Goal: Task Accomplishment & Management: Complete application form

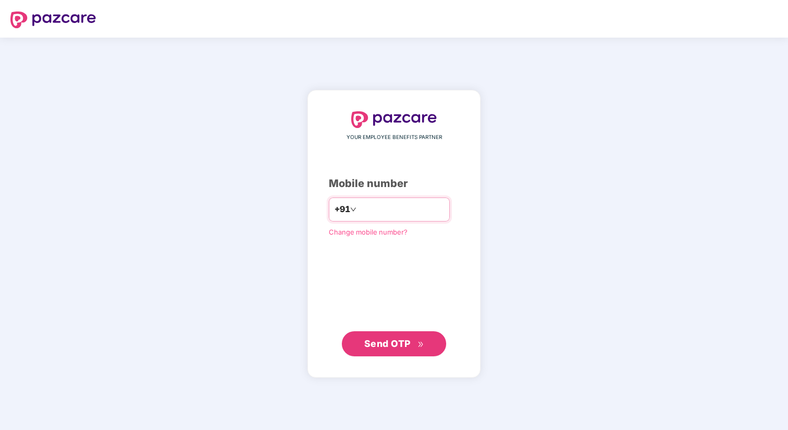
click at [373, 214] on input "number" at bounding box center [402, 209] width 86 height 17
type input "**********"
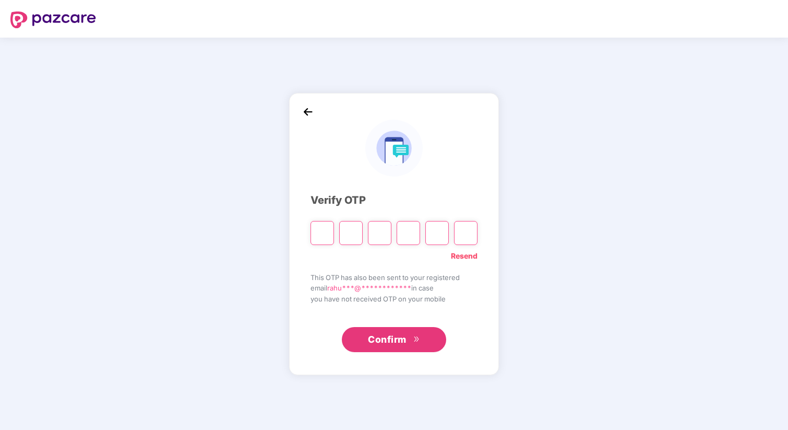
type input "*"
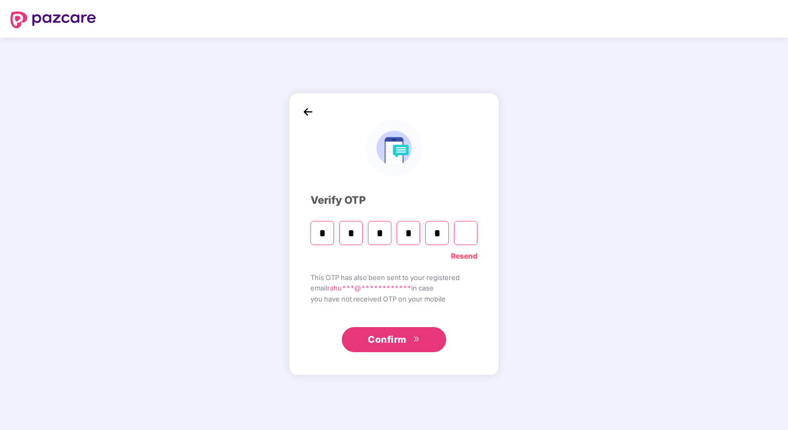
type input "*"
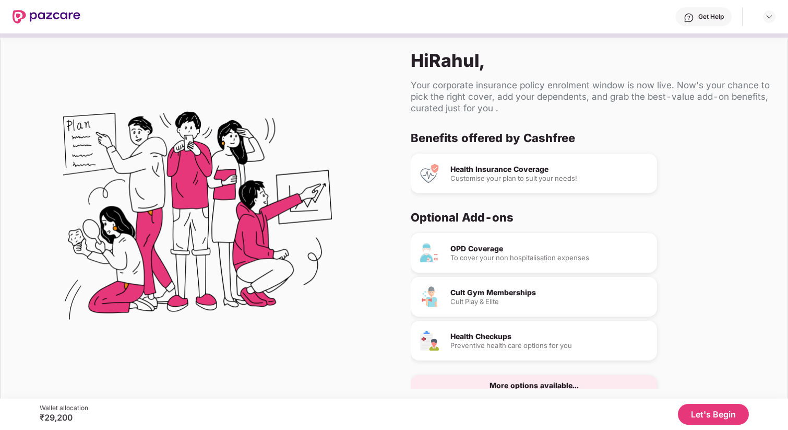
scroll to position [24, 0]
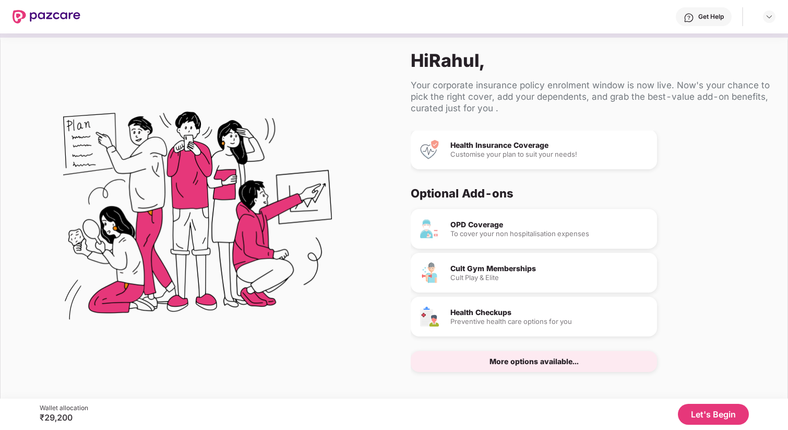
click at [499, 267] on div "Cult Gym Memberships" at bounding box center [550, 268] width 198 height 7
click at [712, 420] on button "Let's Begin" at bounding box center [713, 414] width 71 height 21
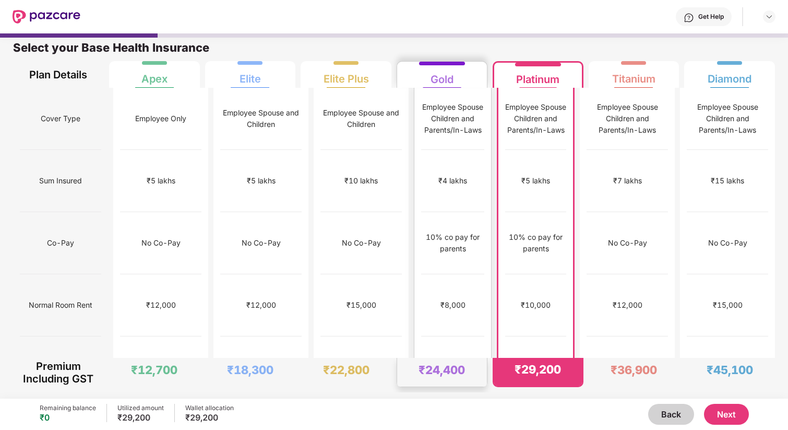
scroll to position [0, 0]
